Goal: Task Accomplishment & Management: Use online tool/utility

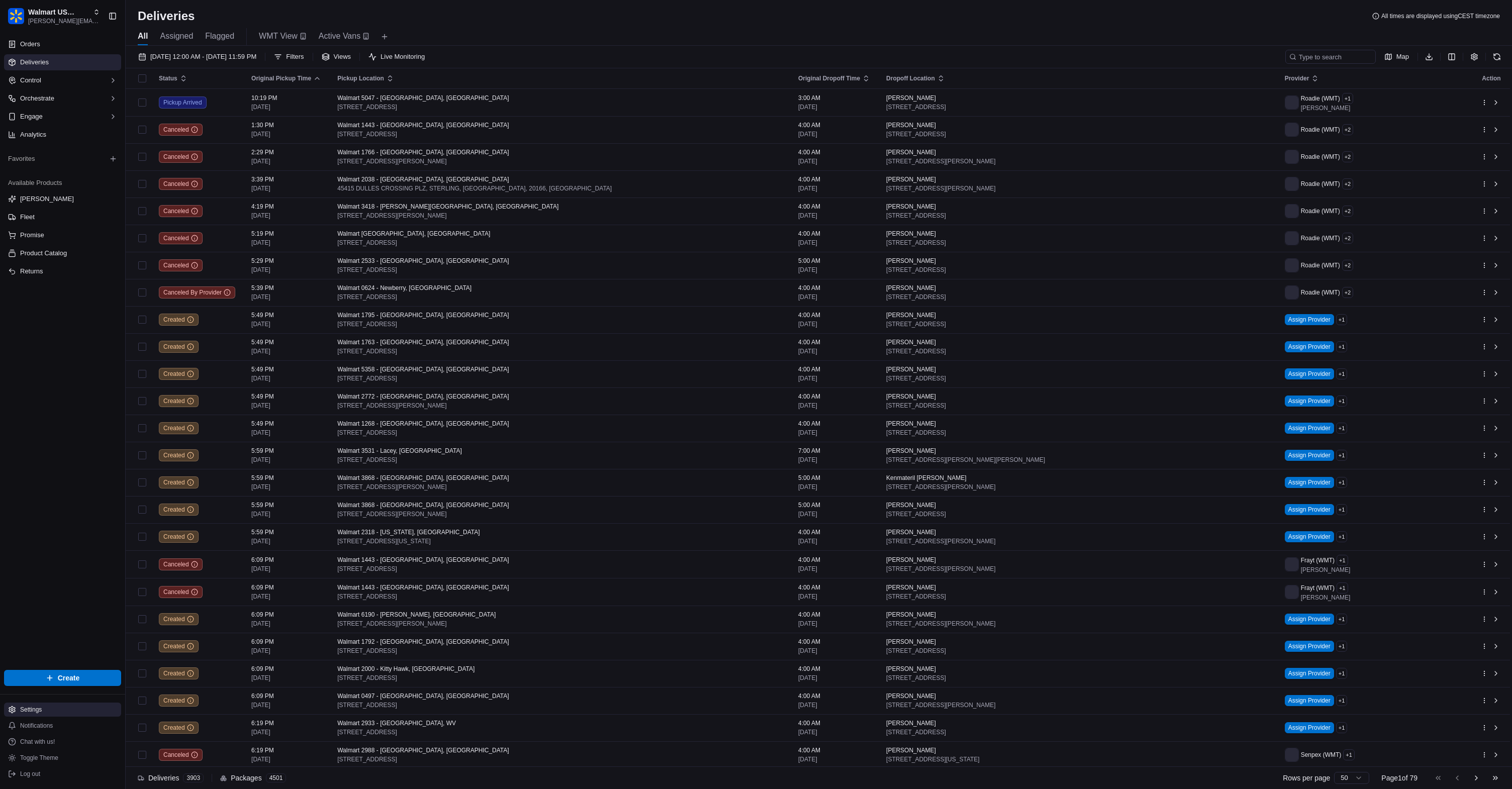
click at [68, 705] on html "Walmart US Stores [PERSON_NAME][EMAIL_ADDRESS][DOMAIN_NAME] Toggle Sidebar Orde…" at bounding box center [756, 394] width 1512 height 789
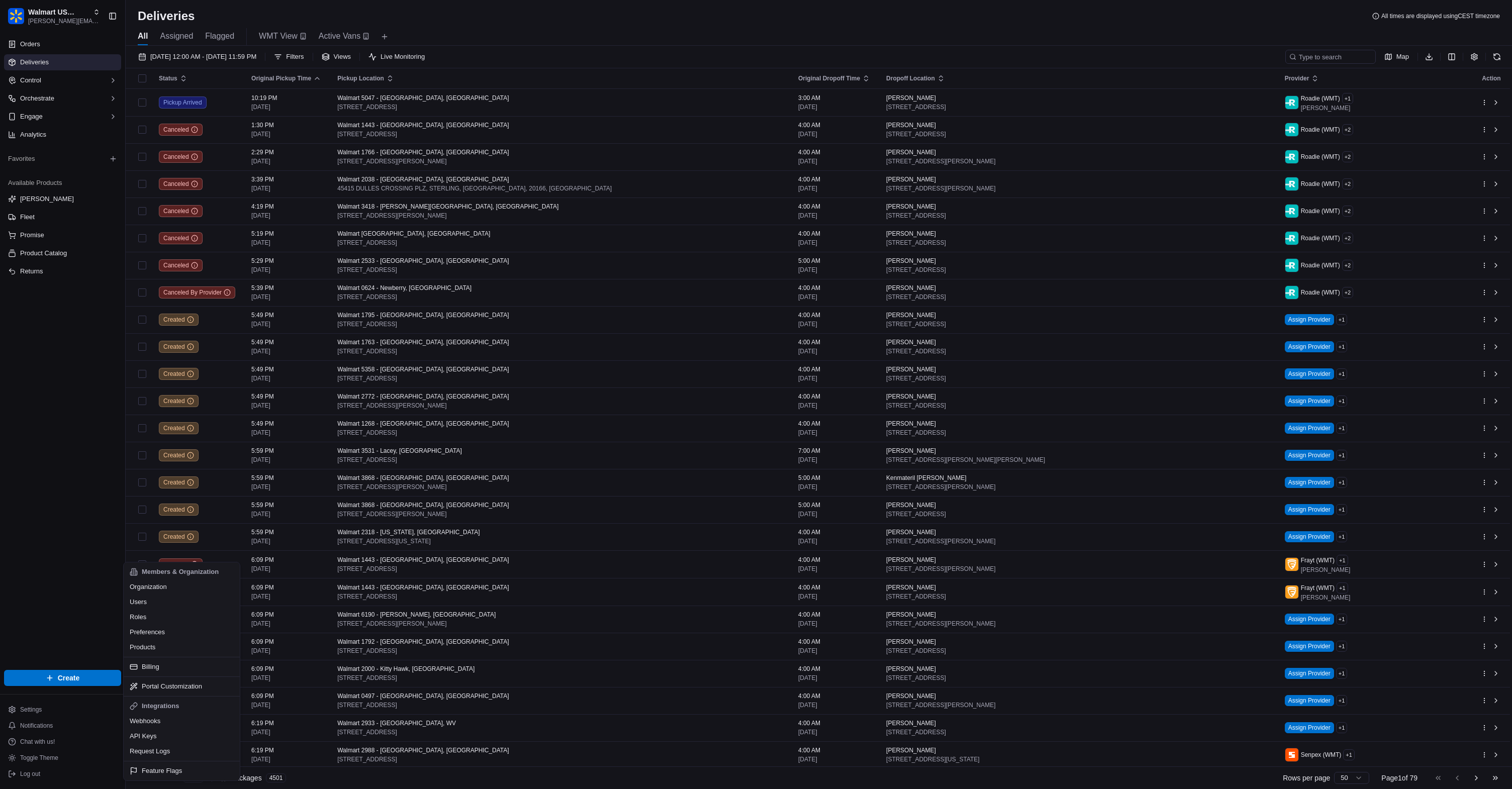
click at [0, 376] on html "Walmart US Stores [PERSON_NAME][EMAIL_ADDRESS][DOMAIN_NAME] Toggle Sidebar Orde…" at bounding box center [756, 394] width 1512 height 789
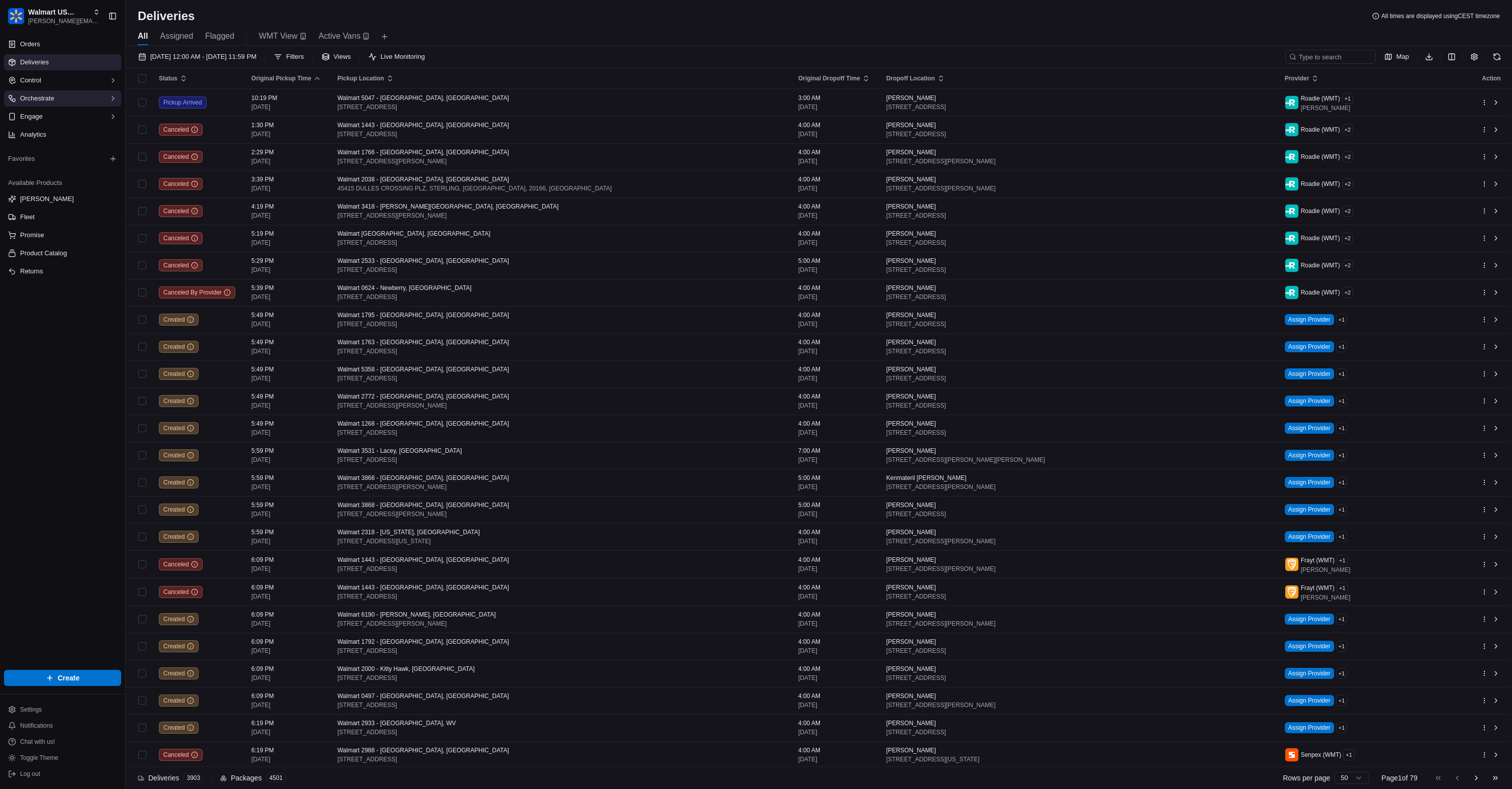
click at [46, 94] on span "Orchestrate" at bounding box center [37, 99] width 34 height 9
click at [53, 111] on link "Workflows" at bounding box center [62, 114] width 93 height 14
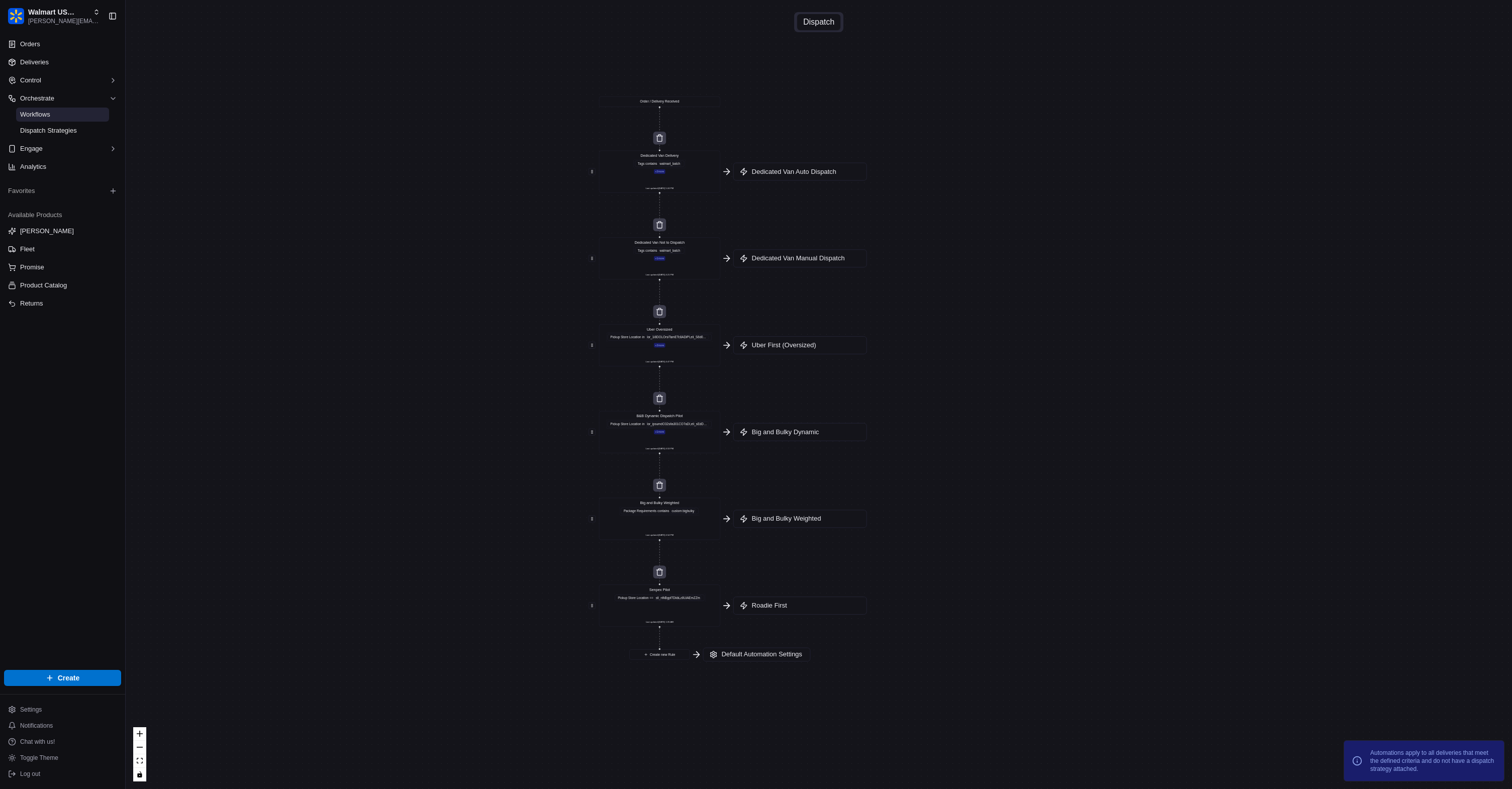
drag, startPoint x: 511, startPoint y: 169, endPoint x: 524, endPoint y: 215, distance: 47.8
click at [524, 215] on div "0 0 0 0 0 0 0 Order / Delivery Received Dedicated Van Delivery Tags contains wa…" at bounding box center [819, 394] width 1386 height 789
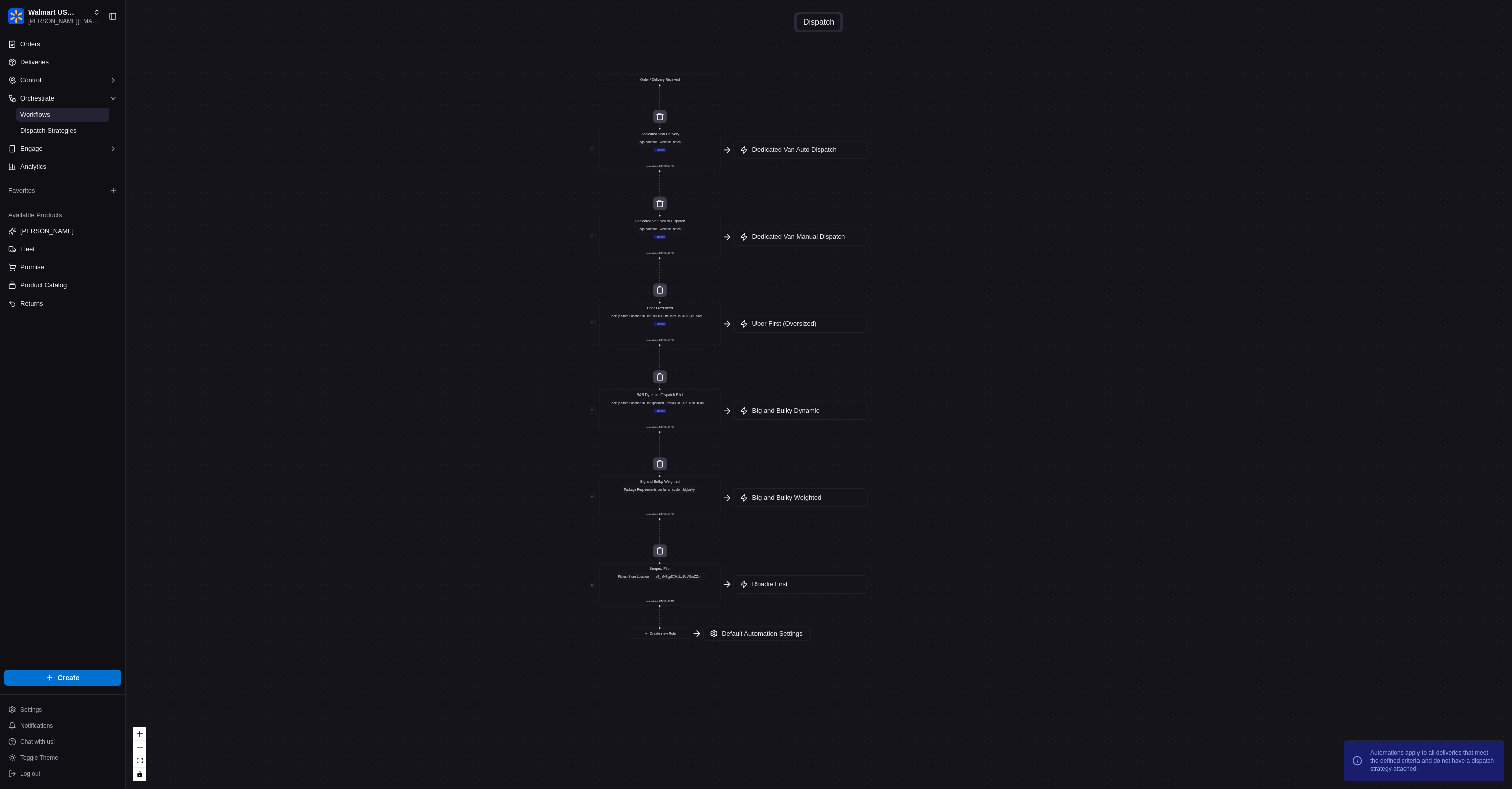
click at [409, 196] on div "0 0 0 0 0 0 0 Order / Delivery Received Dedicated Van Delivery Tags contains wa…" at bounding box center [819, 394] width 1386 height 789
type input "walmart"
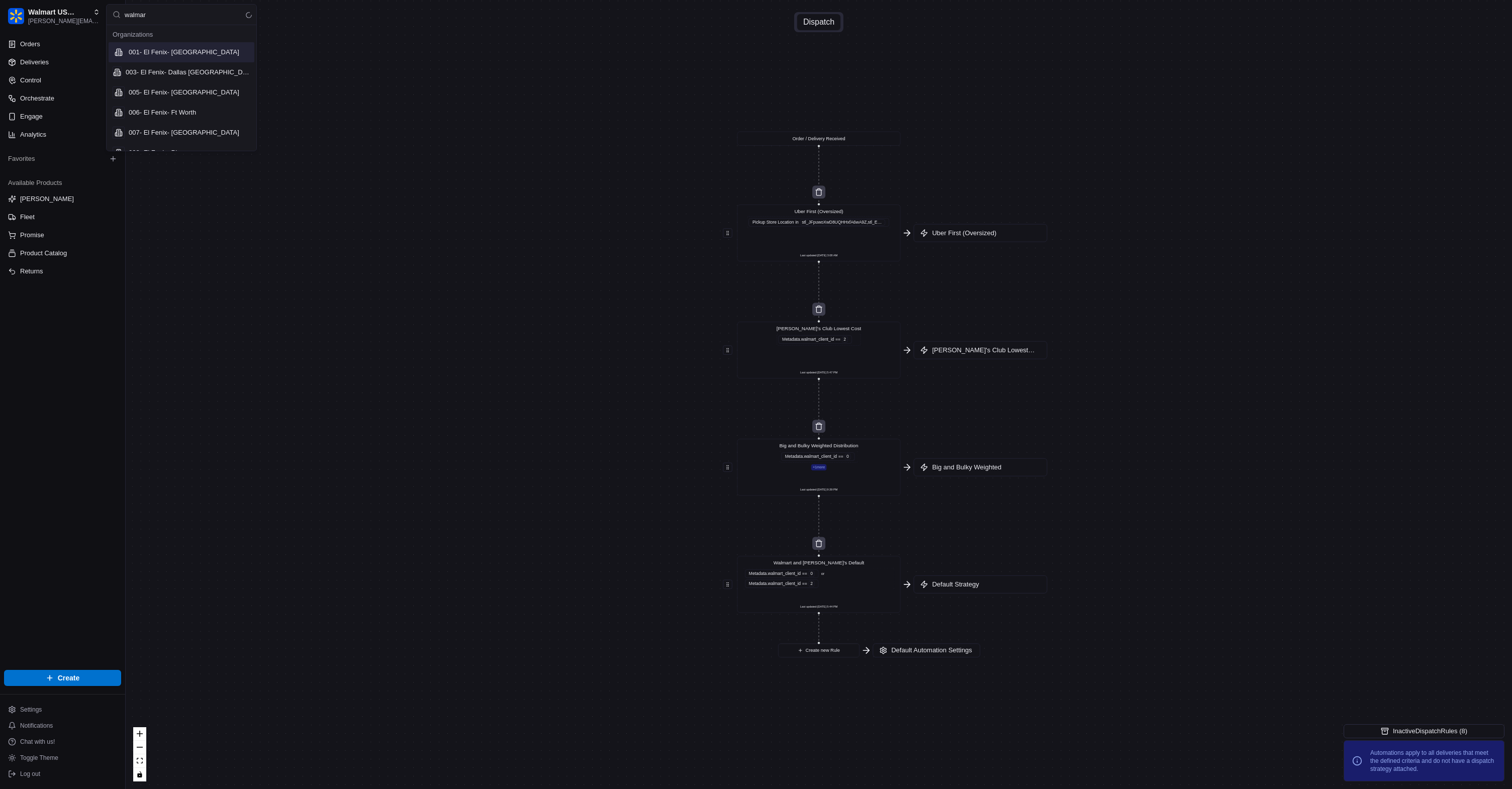
type input "walmart"
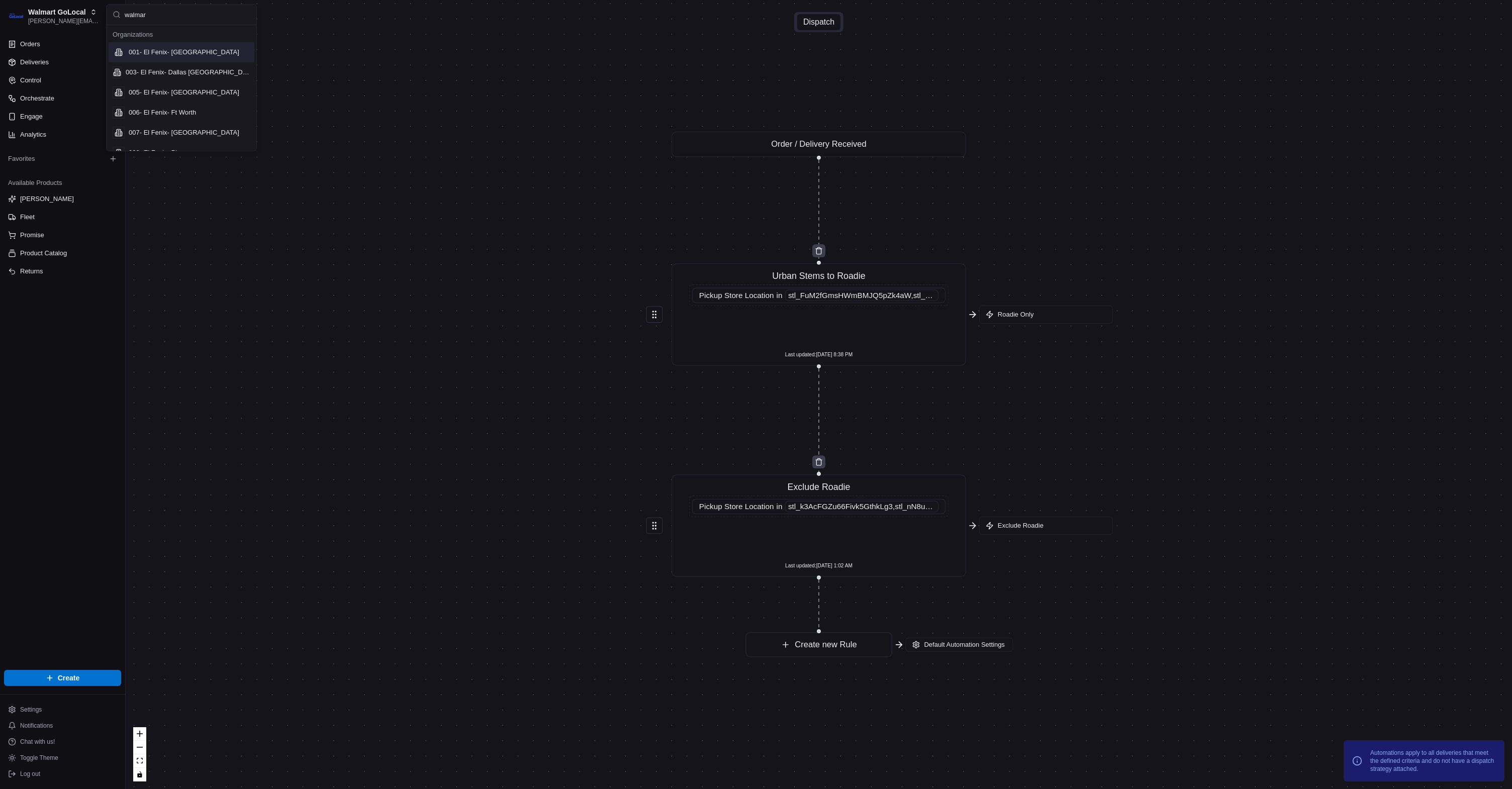
type input "walmart"
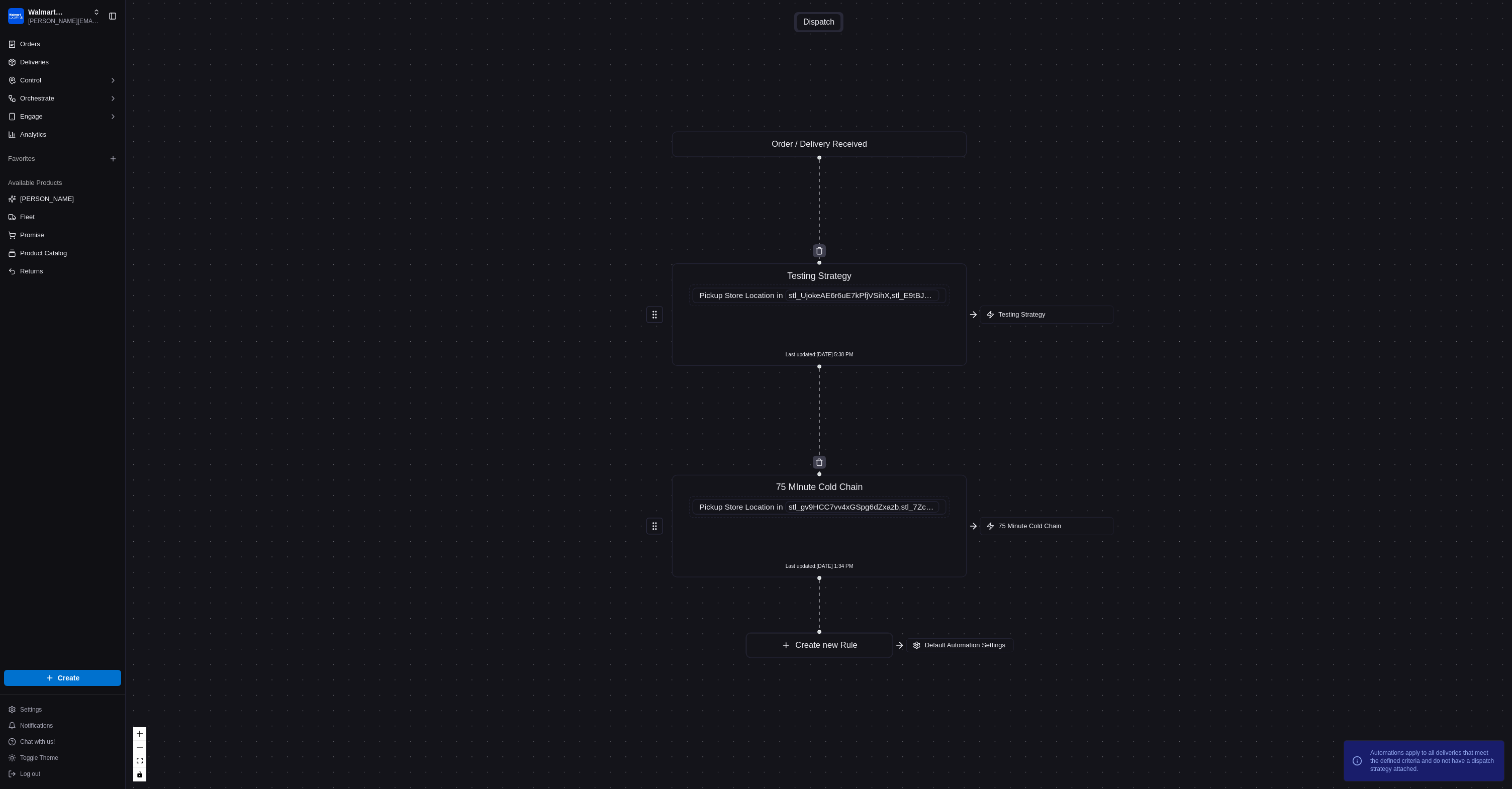
click at [898, 554] on div "75 MInute Cold Chain Pickup Store Location in stl_gv9HCC7vv4xGSpg6dZxazb,stl_7Z…" at bounding box center [819, 526] width 273 height 91
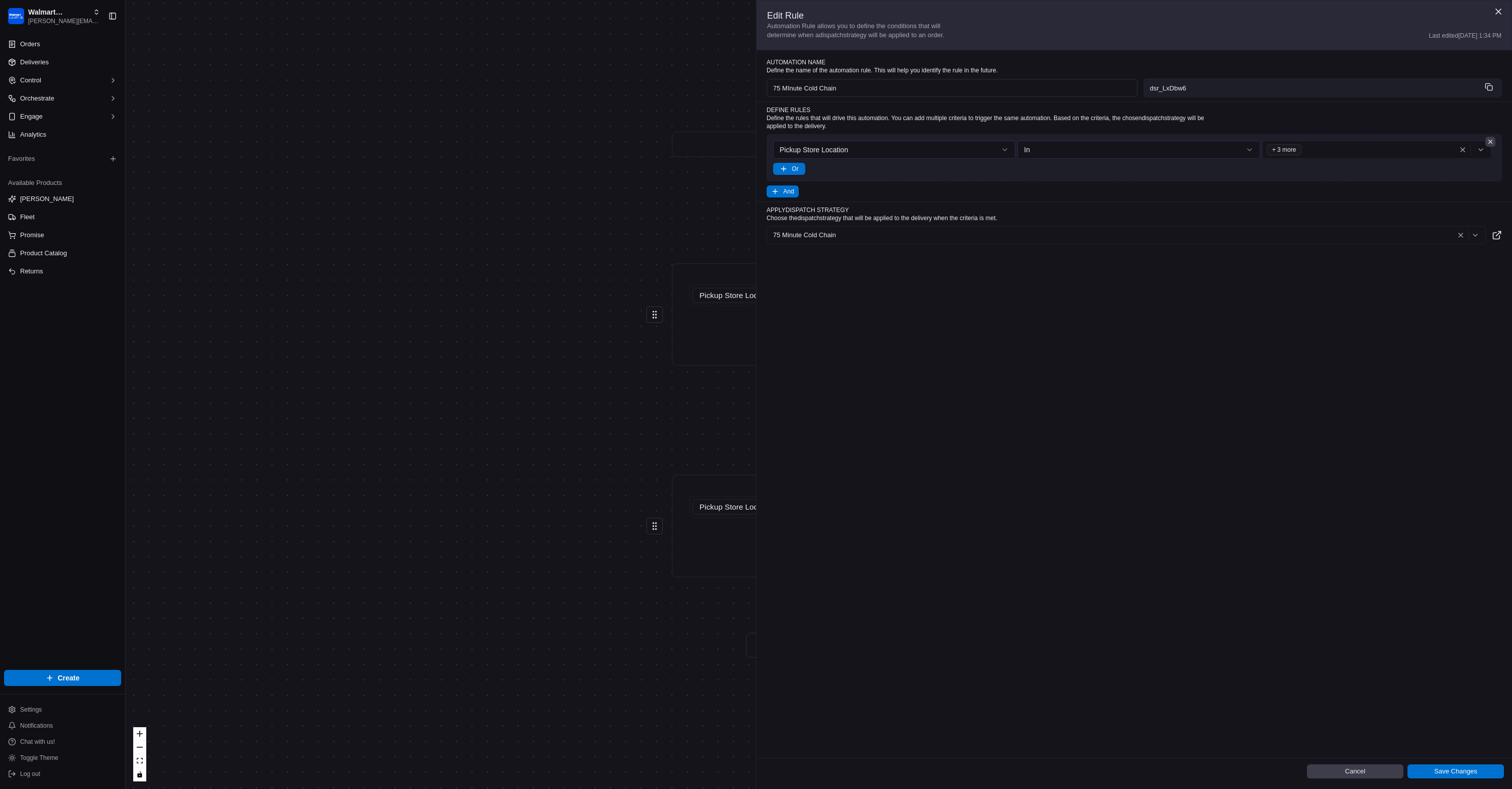
click at [903, 342] on div "Edit Rule Automation Rule allows you to define the conditions that will determi…" at bounding box center [1134, 379] width 756 height 758
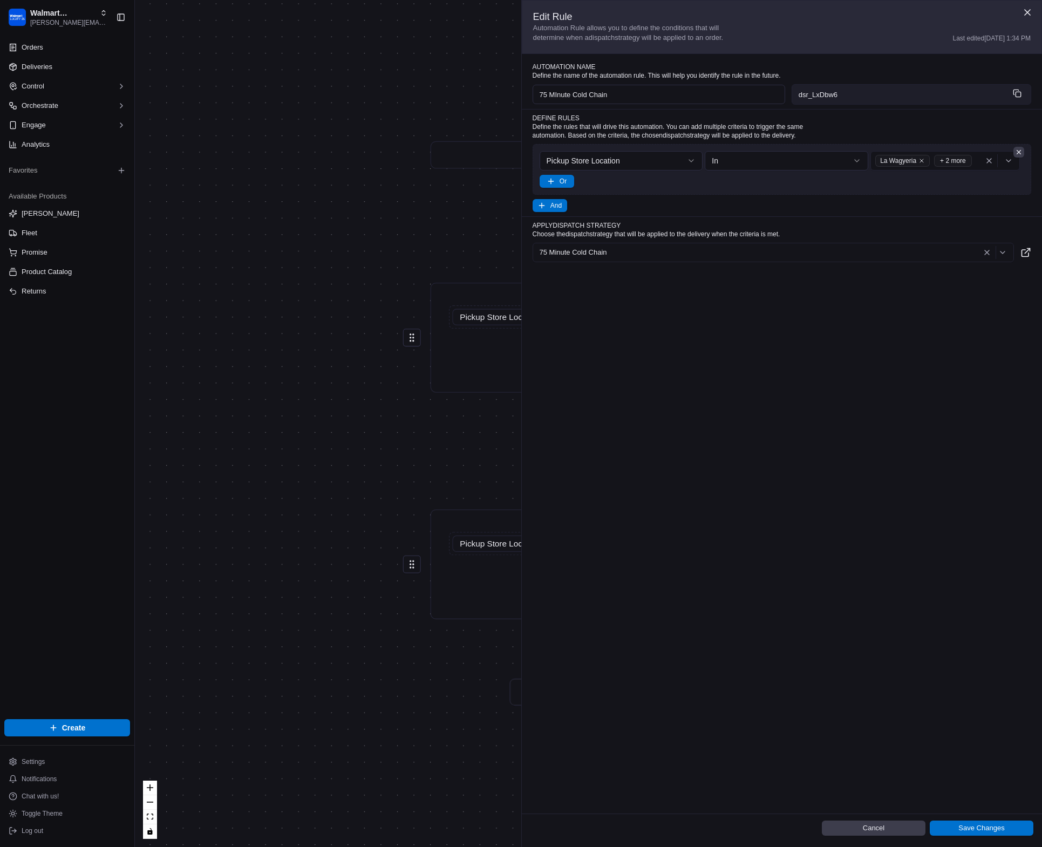
click at [18, 317] on div "Orders Deliveries Control Orchestrate Engage Analytics Favorites Available Prod…" at bounding box center [67, 373] width 134 height 676
click at [51, 110] on span "Orchestrate" at bounding box center [40, 106] width 37 height 10
click at [56, 141] on span "Dispatch Strategies" at bounding box center [52, 140] width 61 height 10
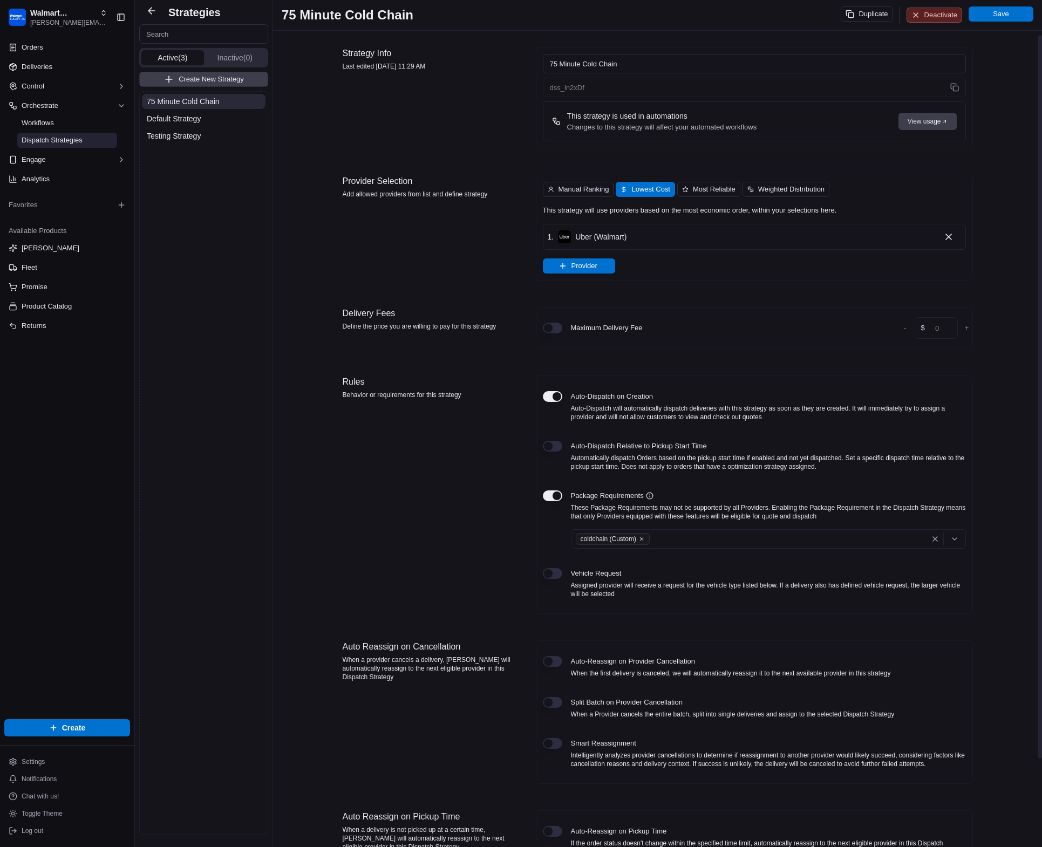
scroll to position [145, 0]
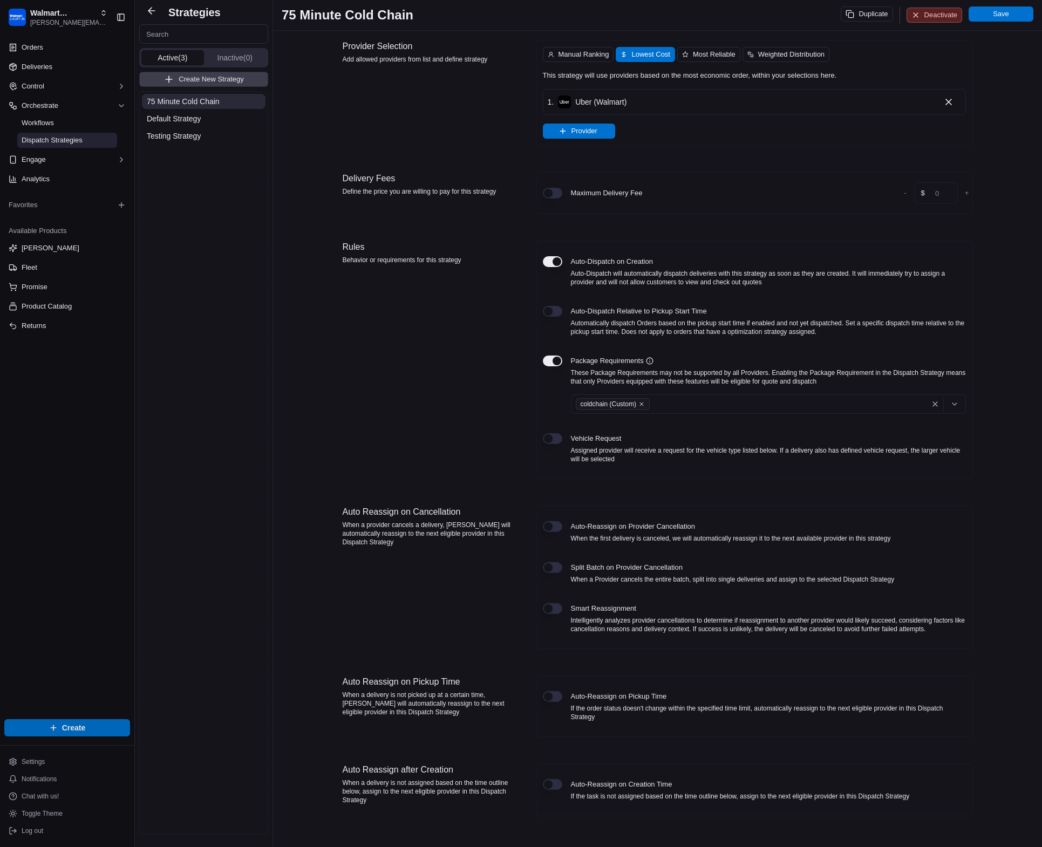
click at [81, 724] on html "Walmart LocalFinds [PERSON_NAME][EMAIL_ADDRESS][DOMAIN_NAME] Toggle Sidebar Ord…" at bounding box center [521, 423] width 1042 height 847
click at [199, 751] on link "Delivery" at bounding box center [195, 747] width 120 height 19
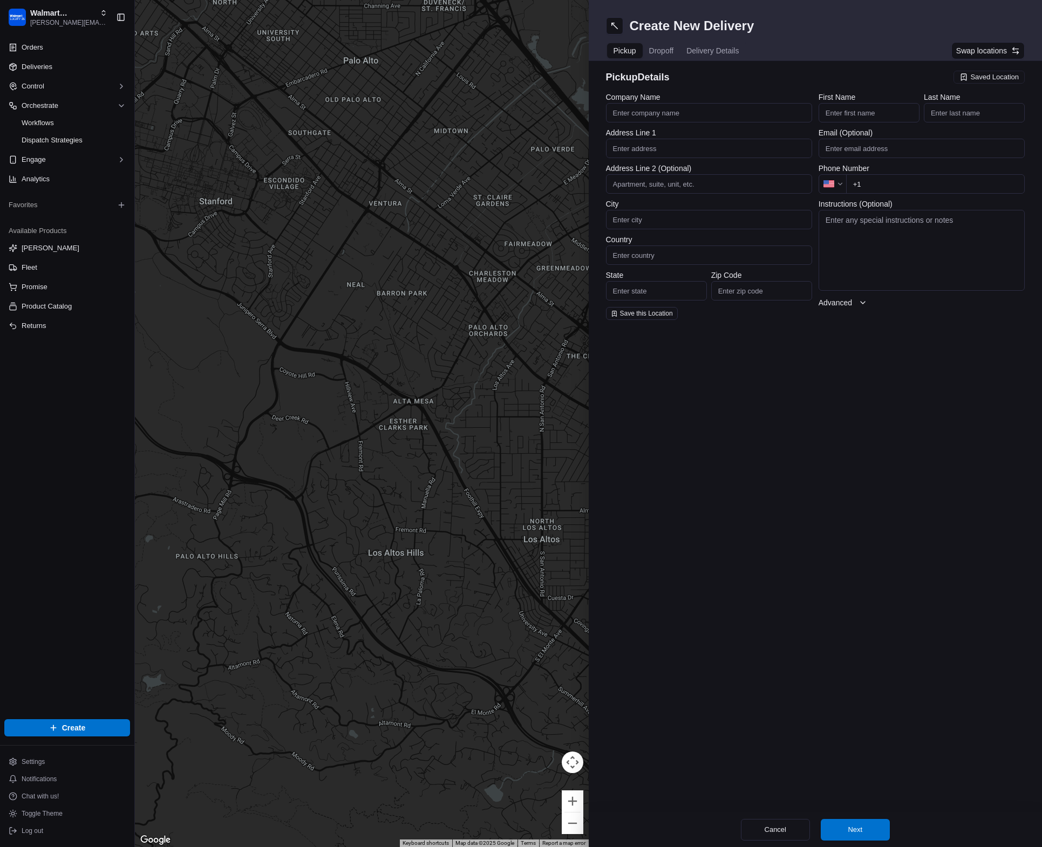
click at [662, 50] on span "Dropoff" at bounding box center [661, 50] width 25 height 11
click at [632, 50] on span "Pickup" at bounding box center [625, 50] width 23 height 11
click at [985, 75] on span "Saved Location" at bounding box center [994, 77] width 49 height 10
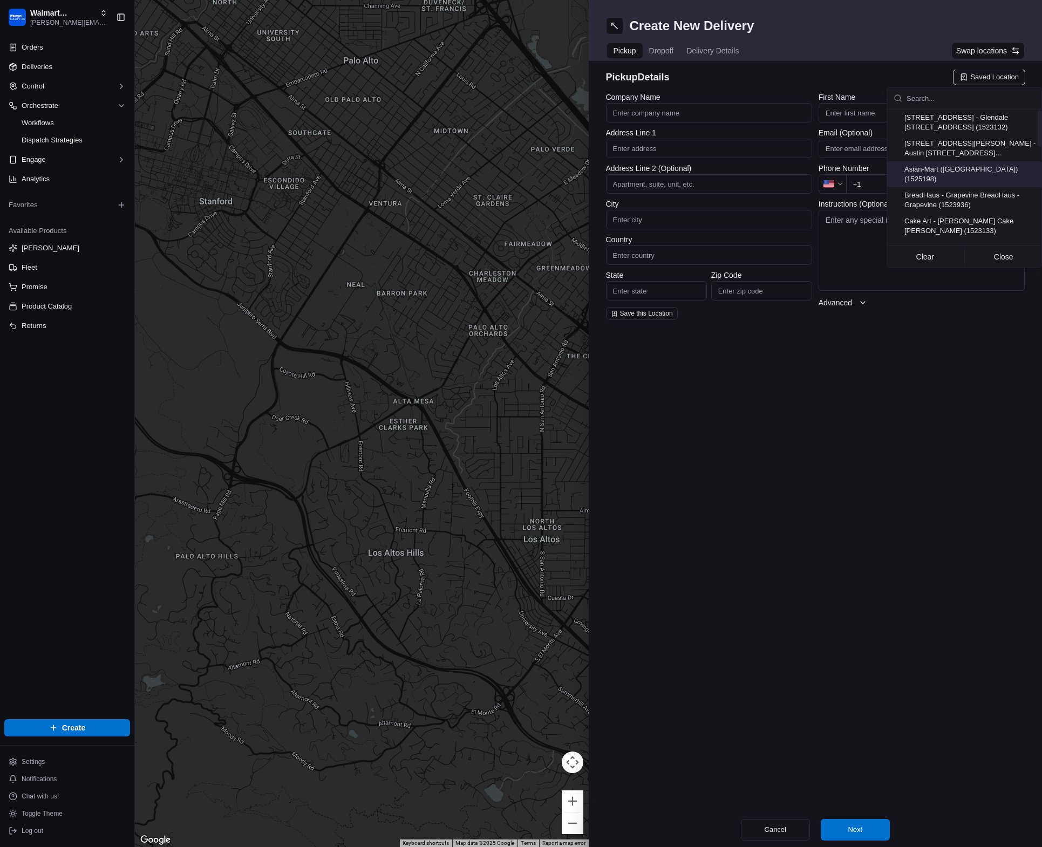
scroll to position [370, 0]
click at [823, 74] on html "Walmart LocalFinds [PERSON_NAME][EMAIL_ADDRESS][DOMAIN_NAME] Toggle Sidebar Ord…" at bounding box center [521, 423] width 1042 height 847
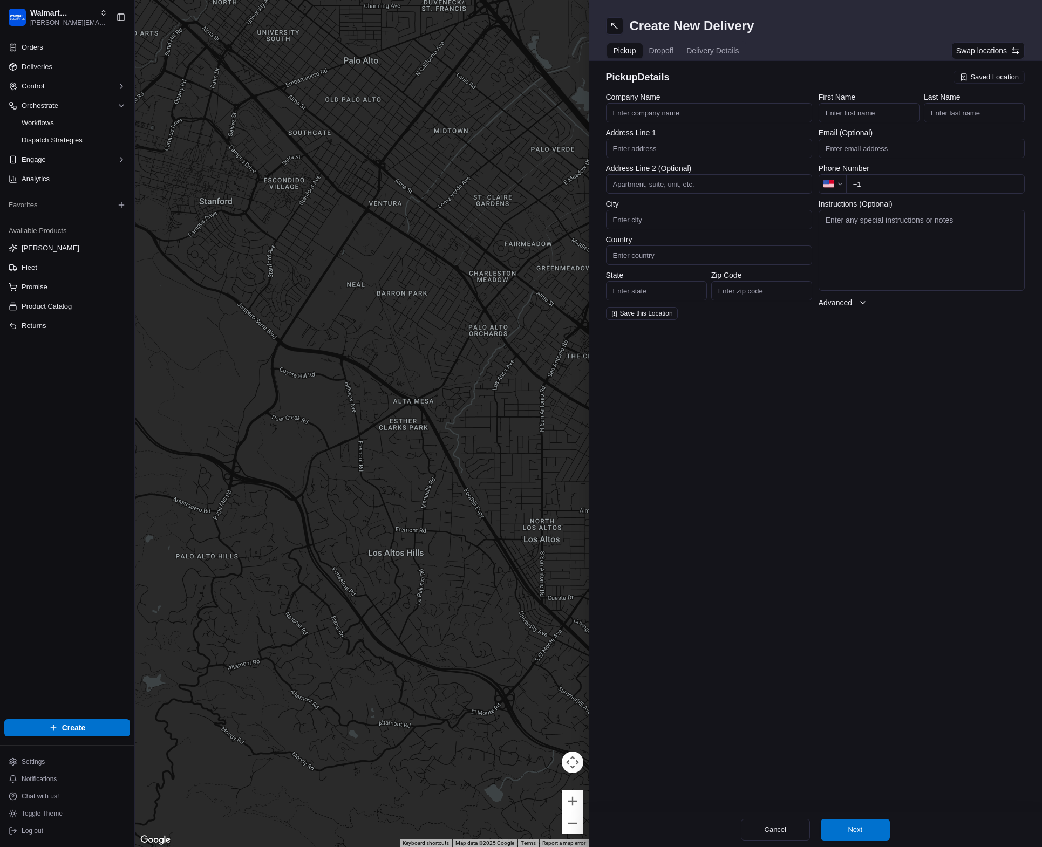
drag, startPoint x: 644, startPoint y: 51, endPoint x: 798, endPoint y: 69, distance: 154.3
click at [644, 51] on button "Dropoff" at bounding box center [662, 50] width 38 height 15
click at [1014, 87] on div "dropoff Details Saved Location" at bounding box center [815, 79] width 419 height 19
click at [1009, 81] on div "Saved Location" at bounding box center [989, 77] width 71 height 13
click at [841, 79] on html "Walmart LocalFinds [PERSON_NAME][EMAIL_ADDRESS][DOMAIN_NAME] Toggle Sidebar Ord…" at bounding box center [521, 423] width 1042 height 847
